Goal: Complete application form: Complete application form

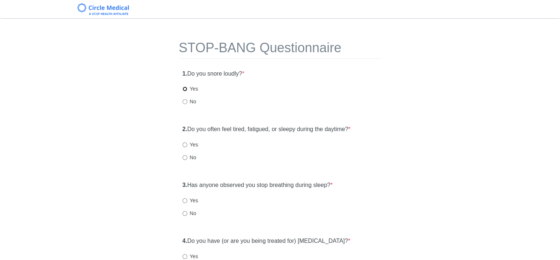
click at [184, 88] on input "Yes" at bounding box center [184, 88] width 5 height 5
radio input "true"
click at [184, 143] on input "Yes" at bounding box center [184, 144] width 5 height 5
radio input "true"
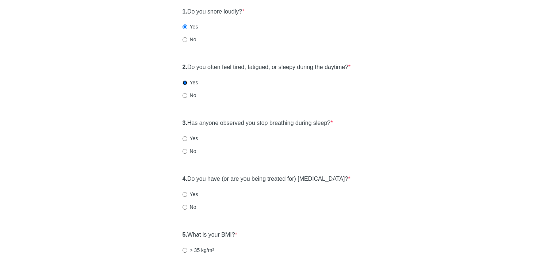
scroll to position [73, 0]
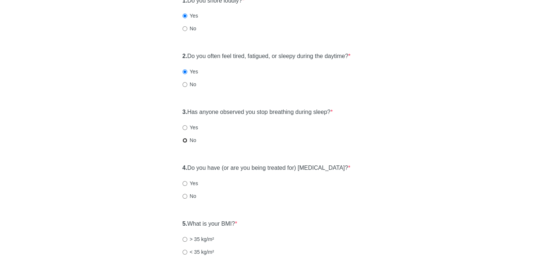
click at [184, 140] on input "No" at bounding box center [184, 140] width 5 height 5
radio input "true"
click at [184, 195] on input "No" at bounding box center [184, 196] width 5 height 5
radio input "true"
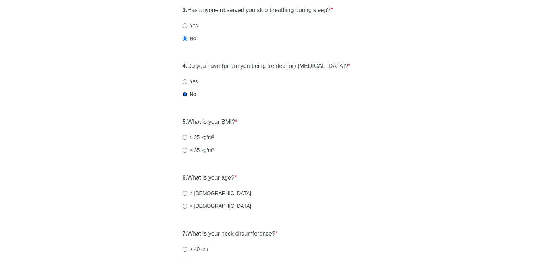
scroll to position [182, 0]
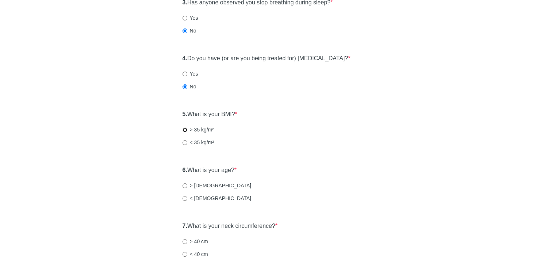
click at [183, 127] on input "> 35 kg/m²" at bounding box center [184, 129] width 5 height 5
radio input "true"
click at [184, 196] on input "< 50 years old" at bounding box center [184, 198] width 5 height 5
radio input "true"
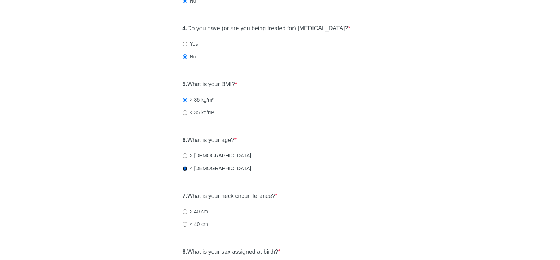
scroll to position [255, 0]
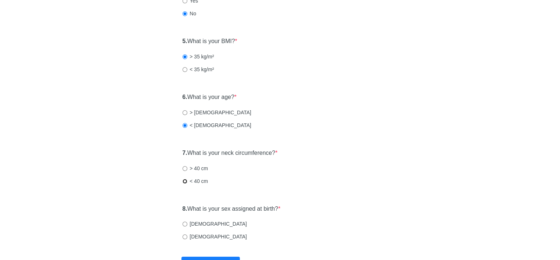
click at [183, 180] on input "< 40 cm" at bounding box center [184, 181] width 5 height 5
radio input "true"
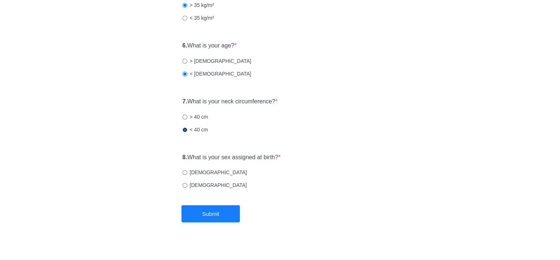
scroll to position [313, 0]
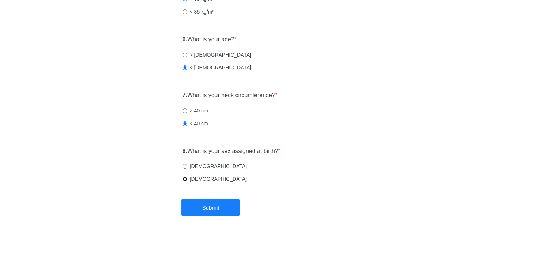
click at [185, 179] on input "Female" at bounding box center [184, 179] width 5 height 5
radio input "true"
click at [221, 211] on button "Submit" at bounding box center [210, 207] width 58 height 17
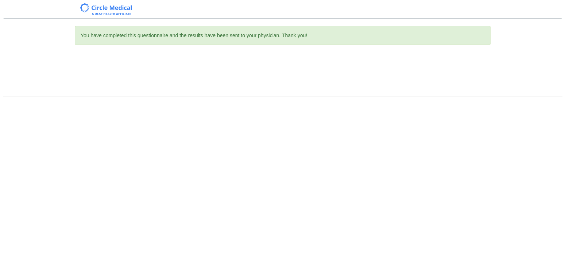
scroll to position [0, 0]
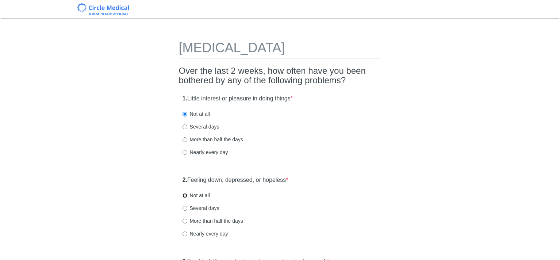
click at [184, 193] on input "Not at all" at bounding box center [184, 195] width 5 height 5
radio input "true"
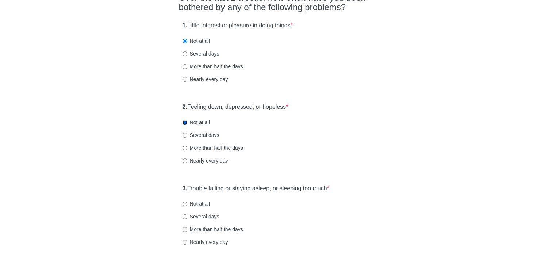
scroll to position [146, 0]
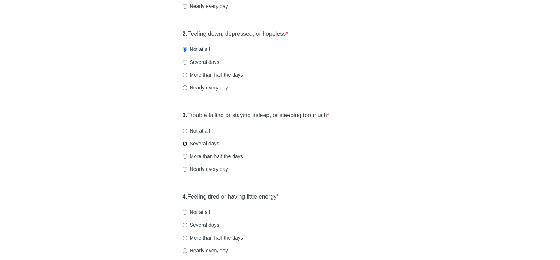
click at [184, 141] on input "Several days" at bounding box center [184, 143] width 5 height 5
radio input "true"
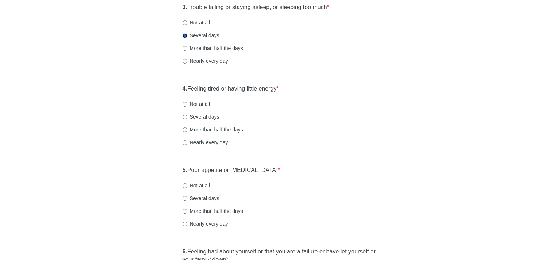
scroll to position [255, 0]
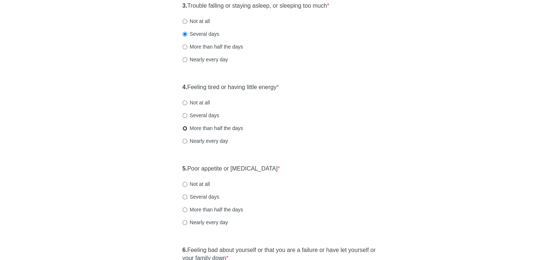
click at [184, 127] on input "More than half the days" at bounding box center [184, 128] width 5 height 5
radio input "true"
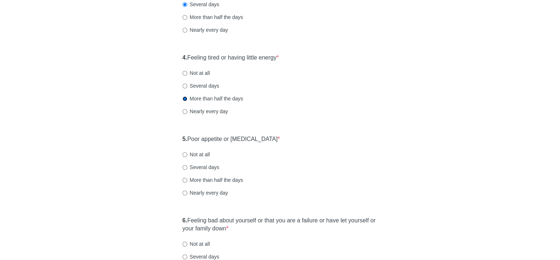
scroll to position [328, 0]
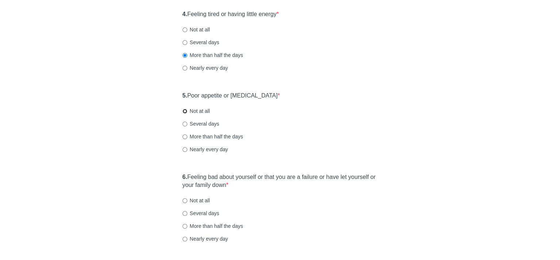
click at [184, 110] on input "Not at all" at bounding box center [184, 111] width 5 height 5
radio input "true"
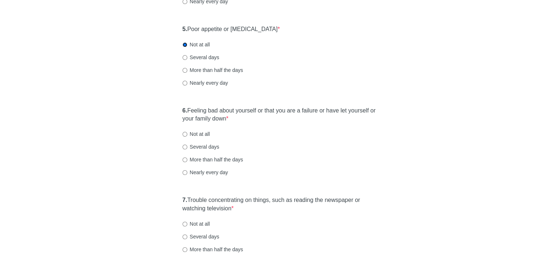
scroll to position [401, 0]
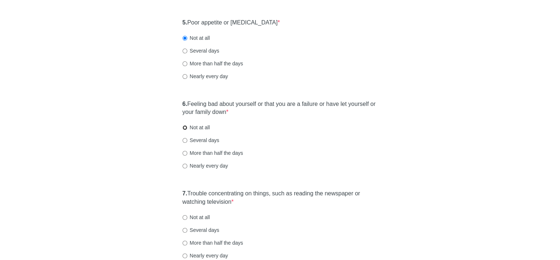
click at [182, 127] on input "Not at all" at bounding box center [184, 127] width 5 height 5
radio input "true"
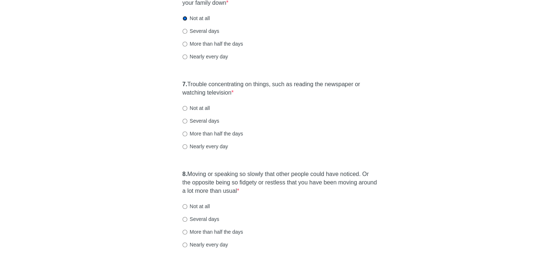
scroll to position [511, 0]
click at [183, 120] on input "Several days" at bounding box center [184, 120] width 5 height 5
radio input "true"
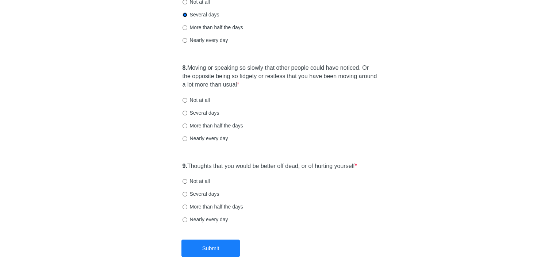
scroll to position [620, 0]
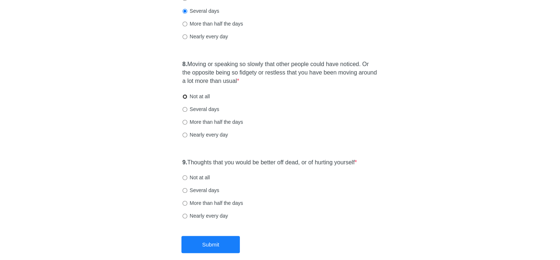
click at [184, 97] on input "Not at all" at bounding box center [184, 96] width 5 height 5
radio input "true"
click at [182, 177] on input "Not at all" at bounding box center [184, 177] width 5 height 5
radio input "true"
click at [204, 247] on button "Submit" at bounding box center [210, 244] width 58 height 17
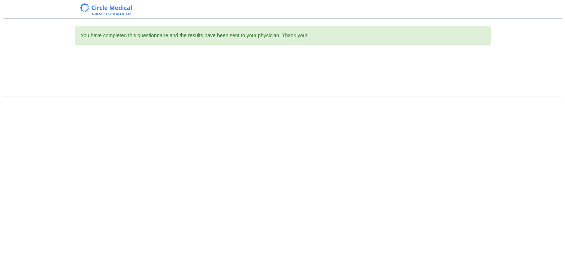
scroll to position [0, 0]
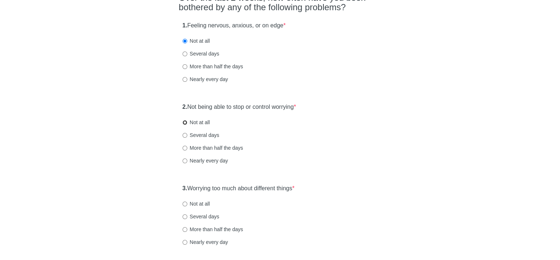
click at [184, 121] on input "Not at all" at bounding box center [184, 122] width 5 height 5
radio input "true"
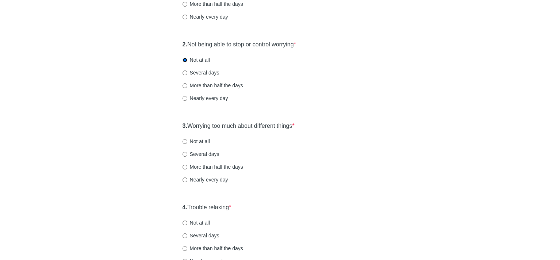
scroll to position [146, 0]
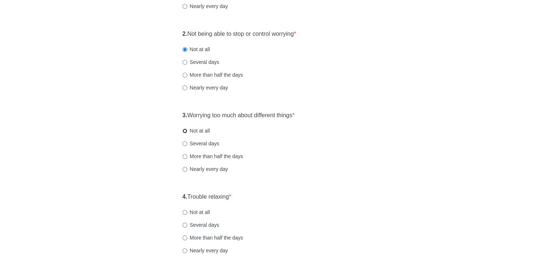
click at [183, 130] on input "Not at all" at bounding box center [184, 130] width 5 height 5
radio input "true"
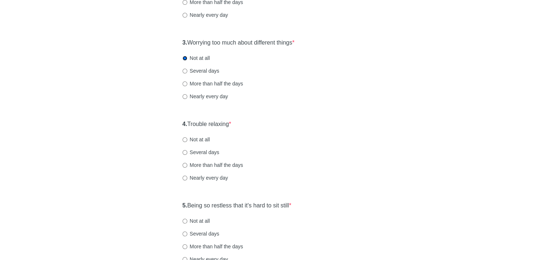
scroll to position [219, 0]
click at [183, 138] on input "Not at all" at bounding box center [184, 139] width 5 height 5
radio input "true"
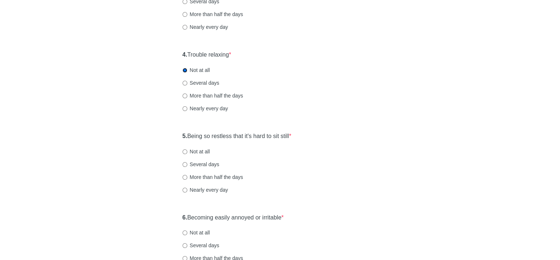
scroll to position [292, 0]
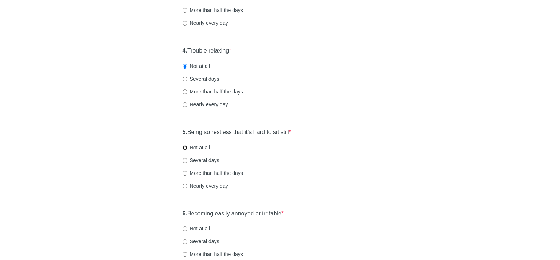
click at [184, 146] on input "Not at all" at bounding box center [184, 147] width 5 height 5
radio input "true"
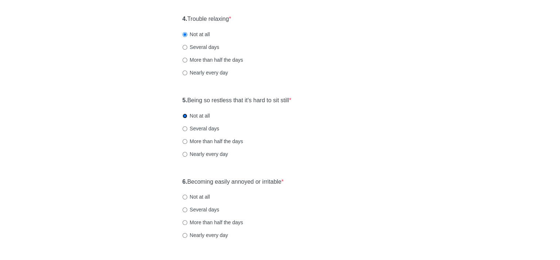
scroll to position [365, 0]
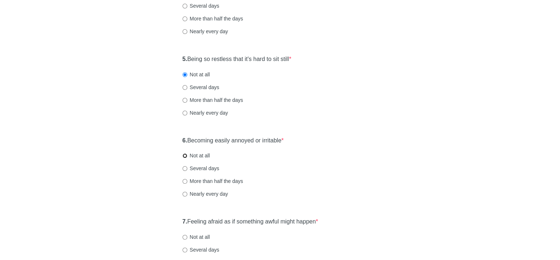
click at [184, 155] on input "Not at all" at bounding box center [184, 155] width 5 height 5
radio input "true"
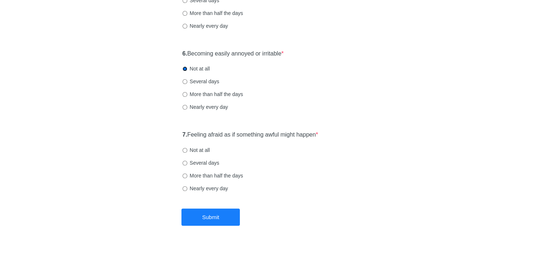
scroll to position [461, 0]
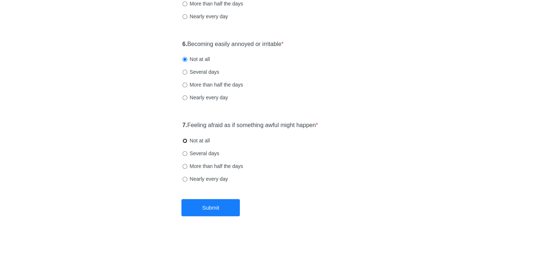
click at [183, 139] on input "Not at all" at bounding box center [184, 140] width 5 height 5
radio input "true"
click at [229, 208] on button "Submit" at bounding box center [210, 207] width 58 height 17
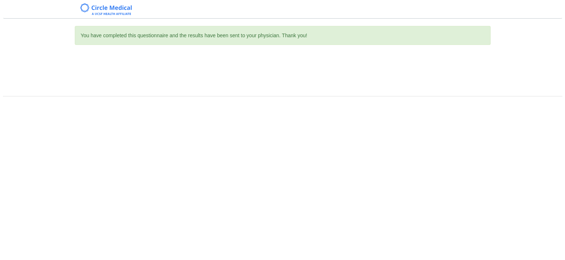
scroll to position [0, 0]
